Goal: Book appointment/travel/reservation

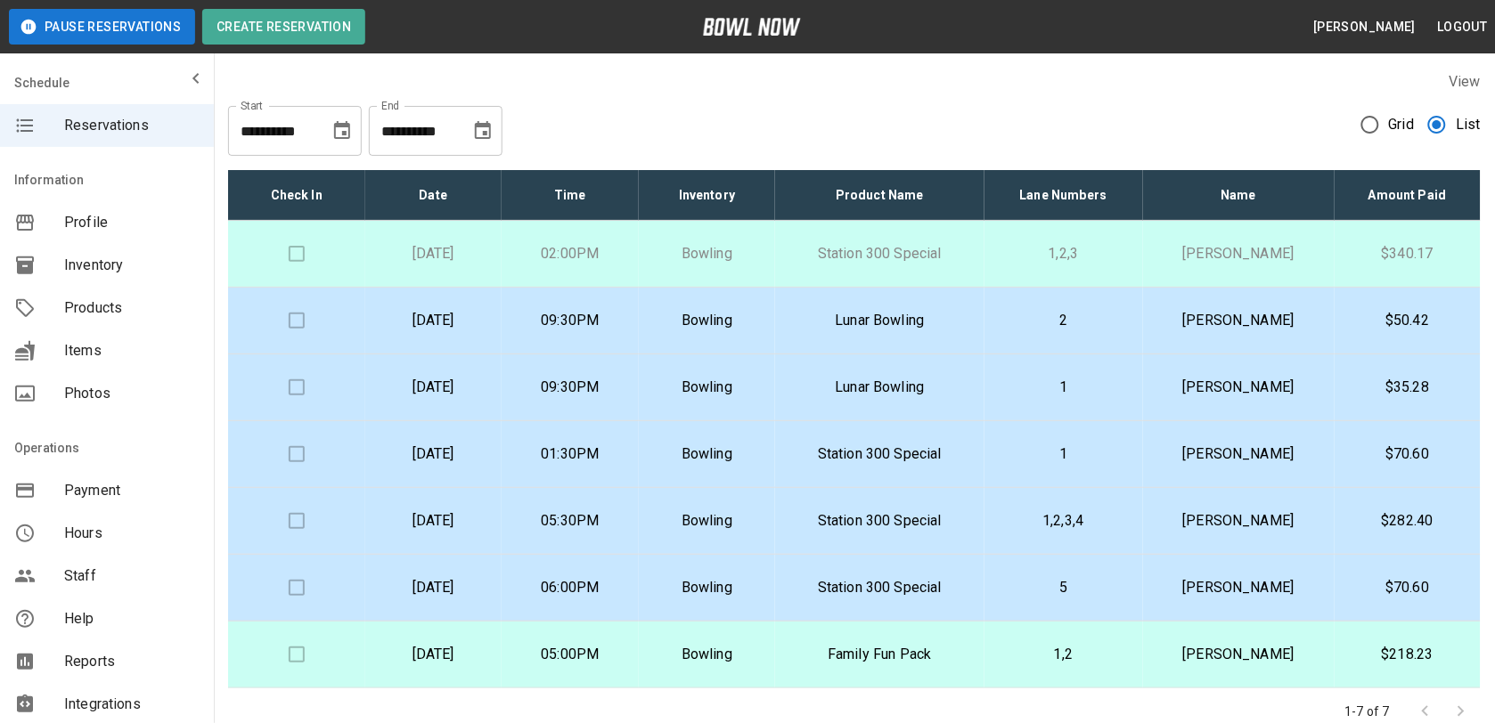
click at [1226, 340] on td "[PERSON_NAME]" at bounding box center [1239, 321] width 192 height 67
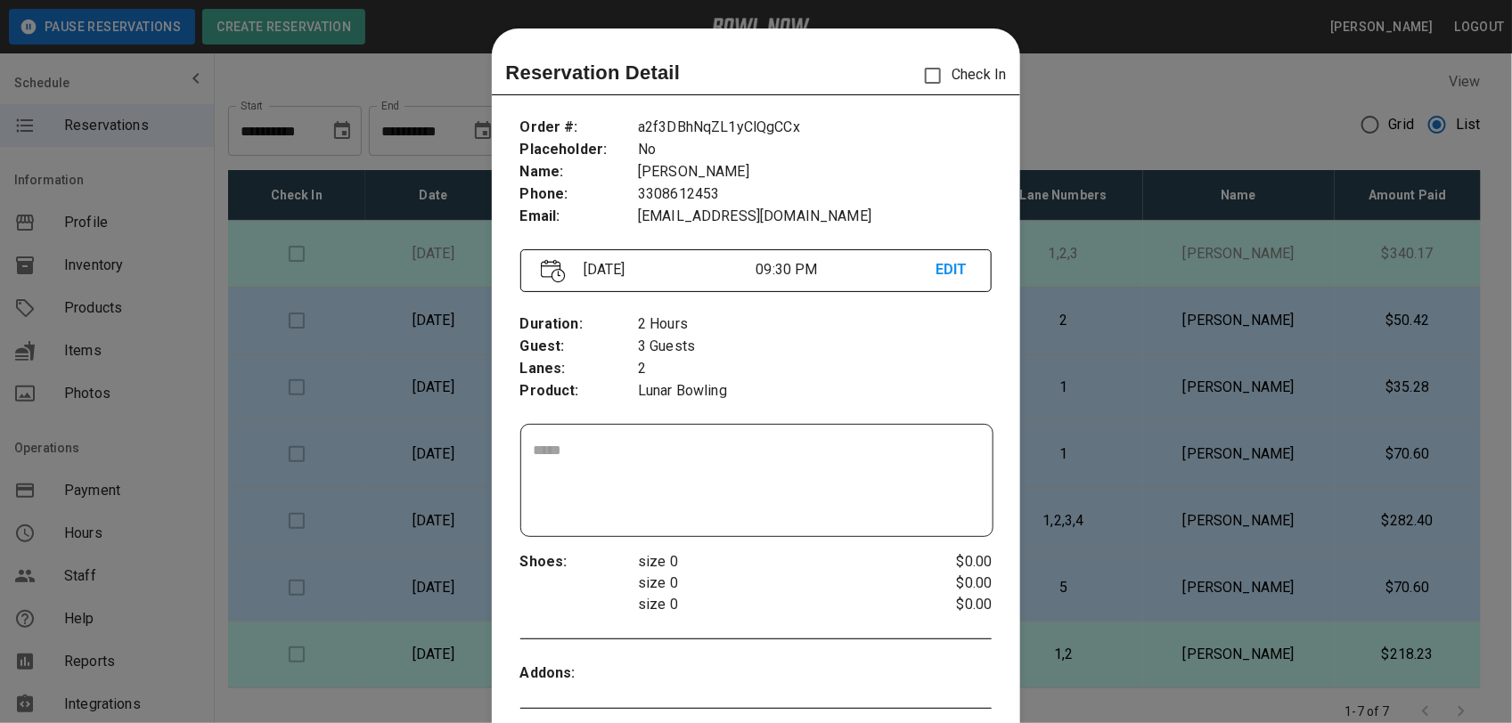
scroll to position [29, 0]
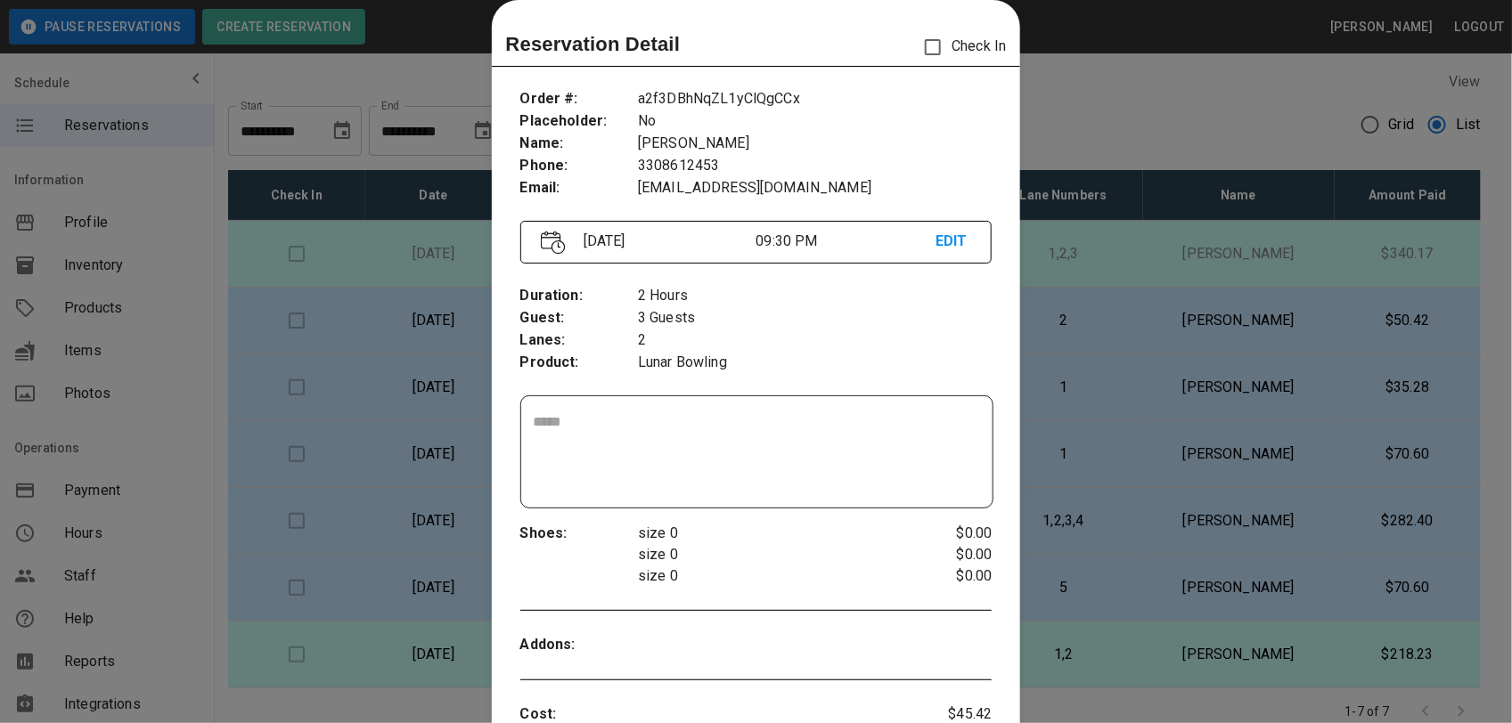
click at [1111, 108] on div at bounding box center [756, 361] width 1512 height 723
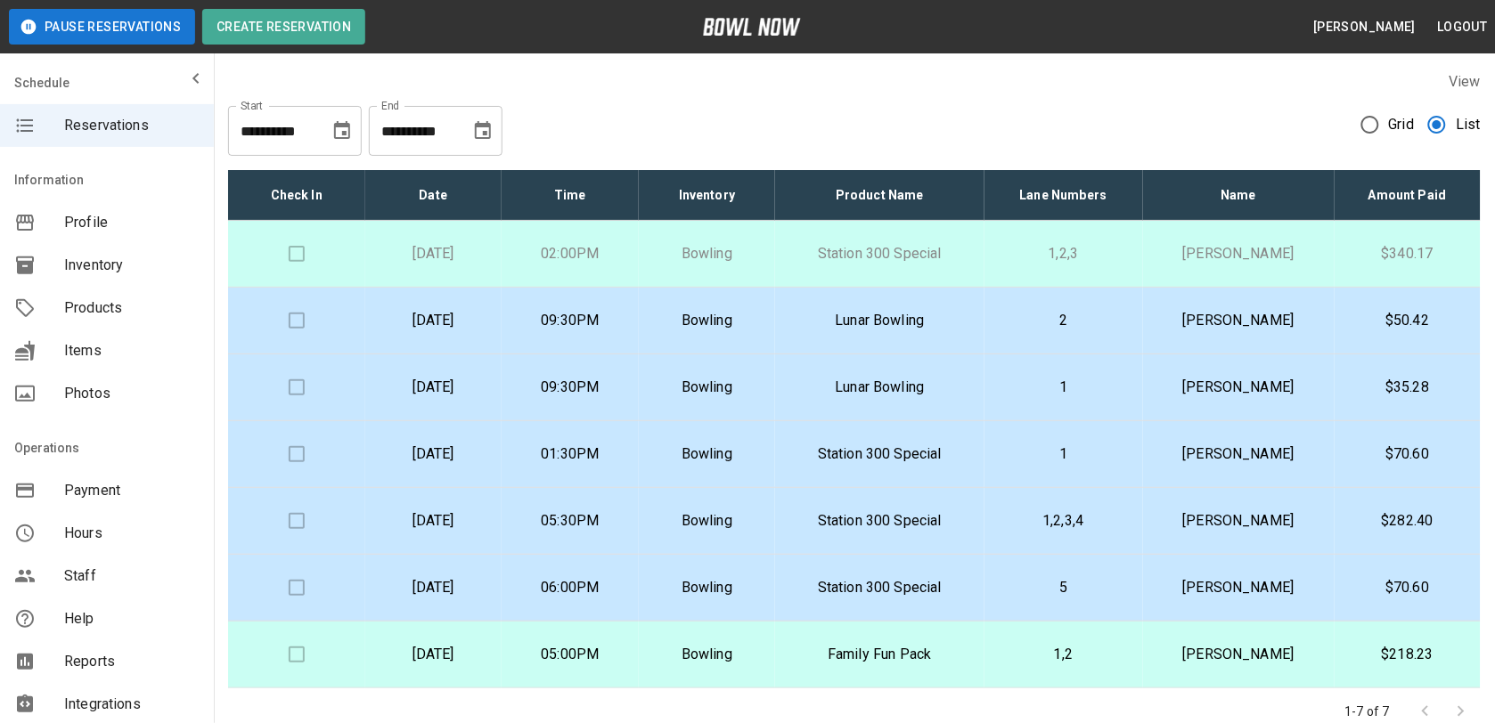
click at [1129, 385] on p "1" at bounding box center [1064, 387] width 130 height 21
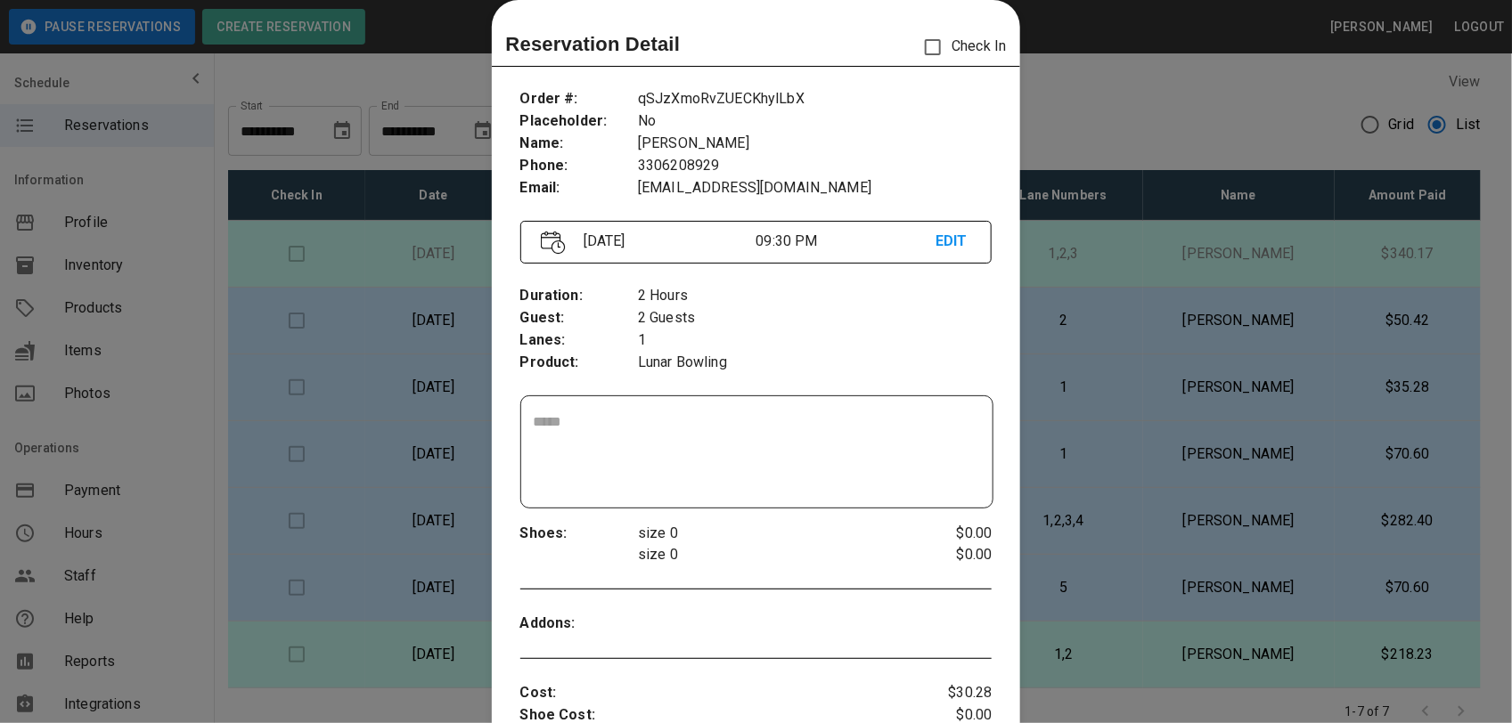
click at [1074, 122] on div at bounding box center [756, 361] width 1512 height 723
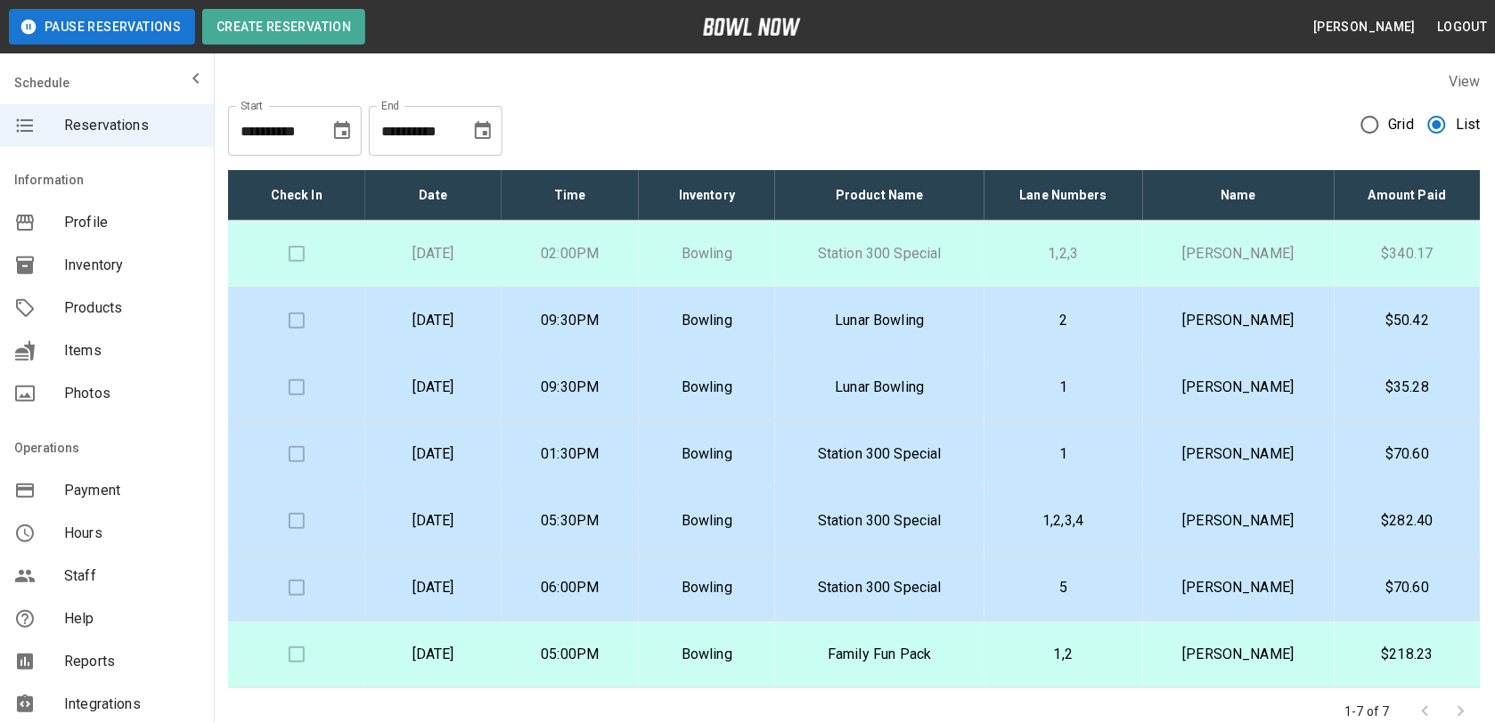
click at [349, 92] on div "**********" at bounding box center [854, 124] width 1253 height 64
